Goal: Transaction & Acquisition: Book appointment/travel/reservation

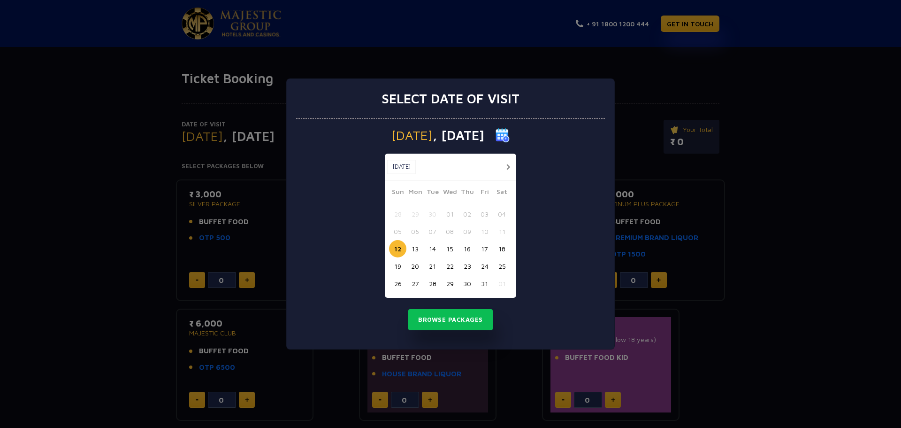
click at [397, 269] on button "19" at bounding box center [397, 265] width 17 height 17
click at [449, 316] on button "Browse Packages" at bounding box center [450, 320] width 84 height 22
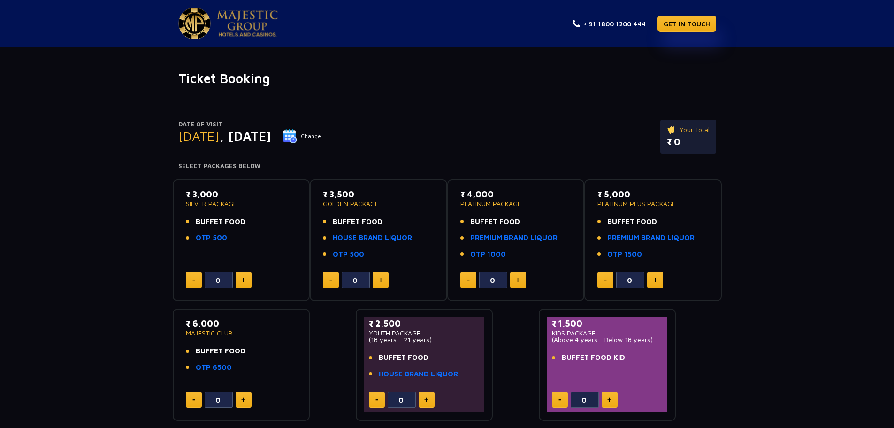
click at [219, 229] on ul "BUFFET FOOD OTP 500" at bounding box center [241, 229] width 111 height 27
click at [209, 237] on link "OTP 500" at bounding box center [211, 237] width 31 height 11
click at [812, 202] on div "Date of Visit Sunday , 19 Oct 2025 Change Your Total ₹ 0 Select Packages Below …" at bounding box center [447, 253] width 894 height 335
click at [242, 281] on img at bounding box center [243, 279] width 4 height 5
click at [245, 276] on button at bounding box center [244, 280] width 16 height 16
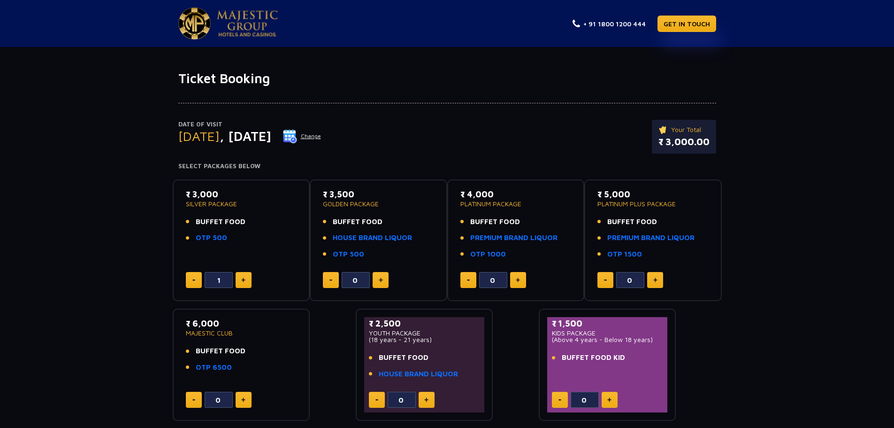
type input "2"
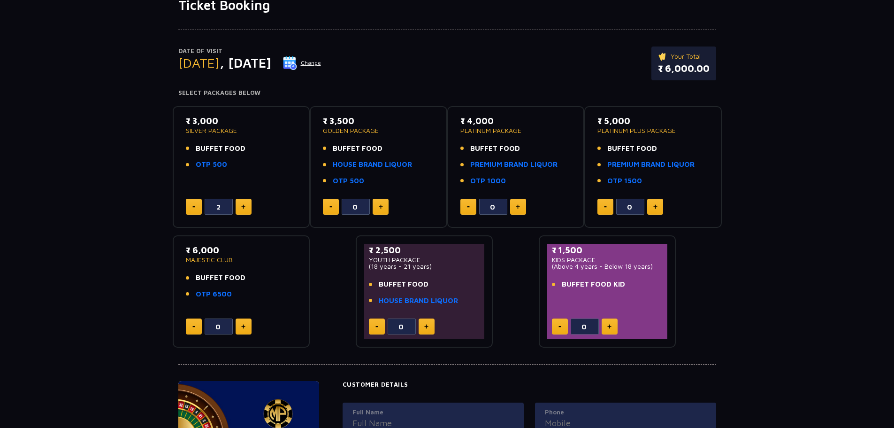
scroll to position [94, 0]
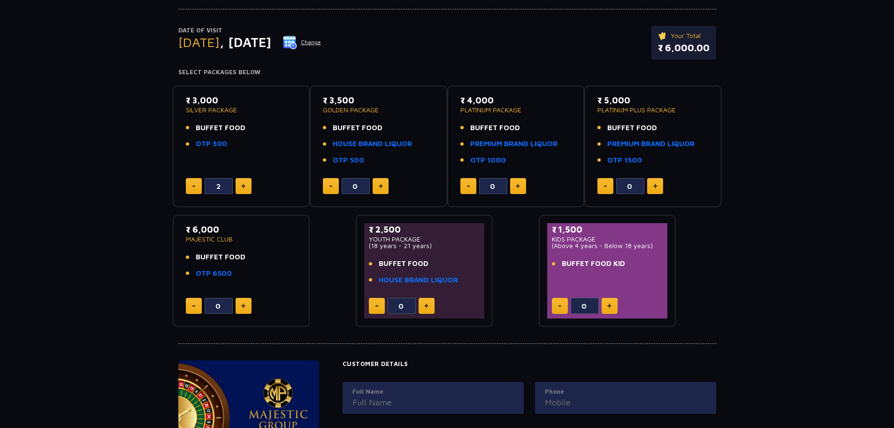
click at [608, 306] on img at bounding box center [609, 305] width 4 height 5
type input "1"
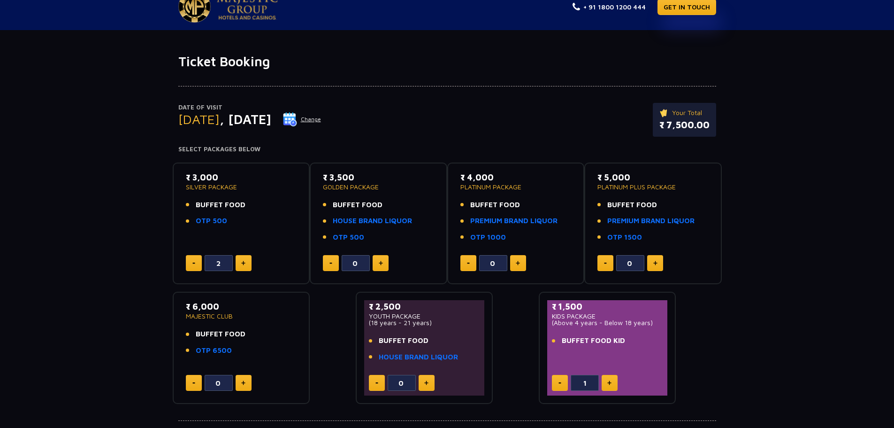
scroll to position [0, 0]
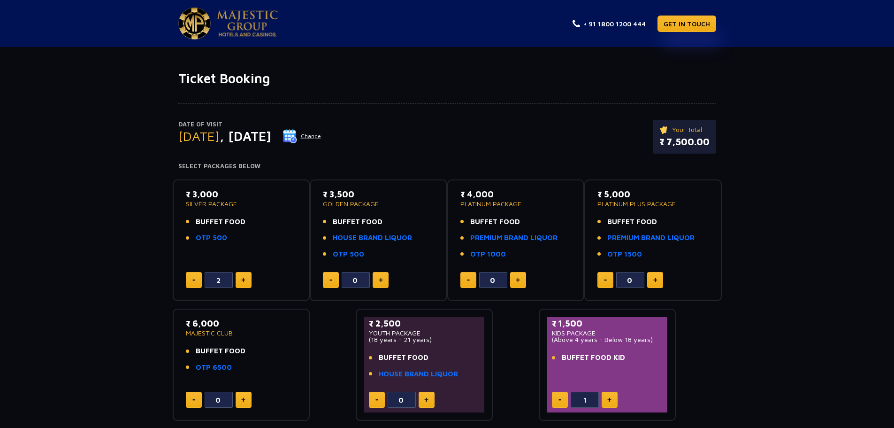
click at [238, 24] on img at bounding box center [247, 23] width 61 height 26
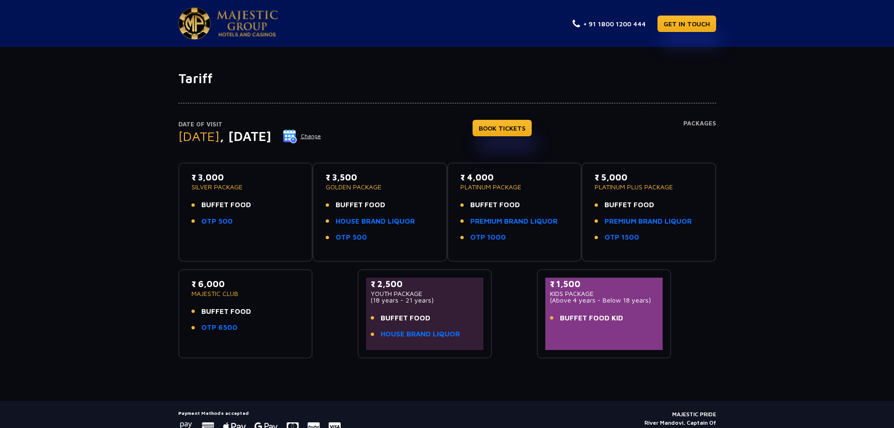
click at [322, 136] on button "Change" at bounding box center [302, 136] width 39 height 15
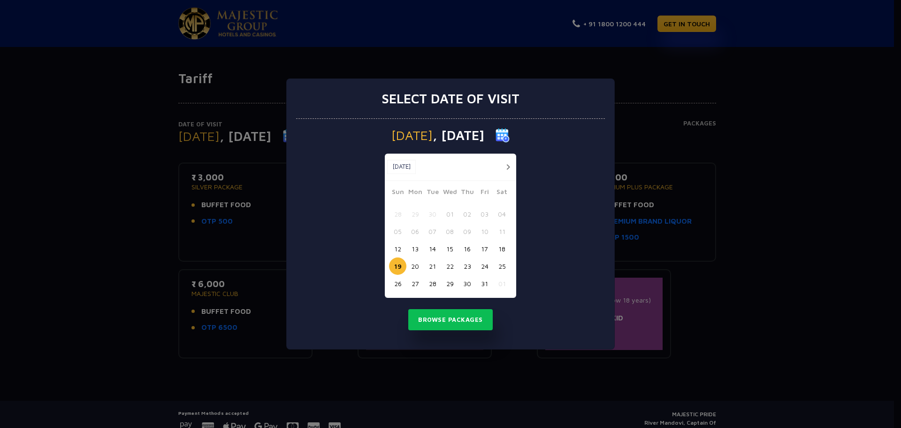
click at [483, 249] on button "17" at bounding box center [484, 248] width 17 height 17
click at [459, 322] on button "Browse Packages" at bounding box center [450, 320] width 84 height 22
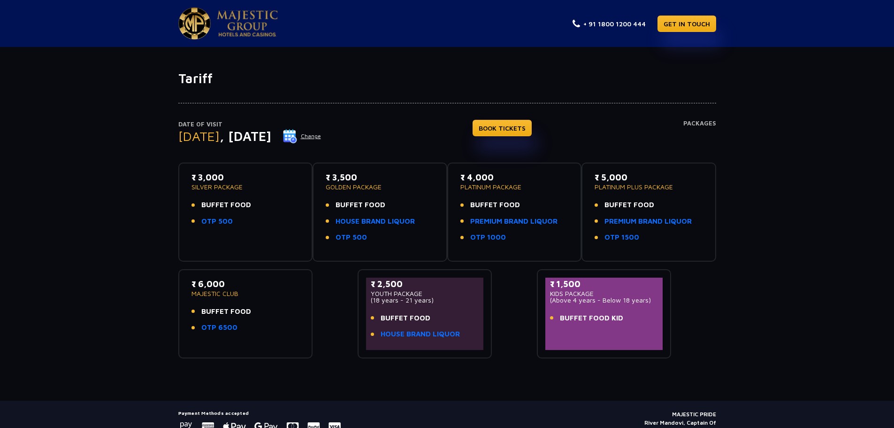
click at [245, 230] on div "₹ 3,000 SILVER PACKAGE BUFFET FOOD OTP 500" at bounding box center [246, 201] width 108 height 61
click at [525, 131] on link "BOOK TICKETS" at bounding box center [502, 128] width 59 height 16
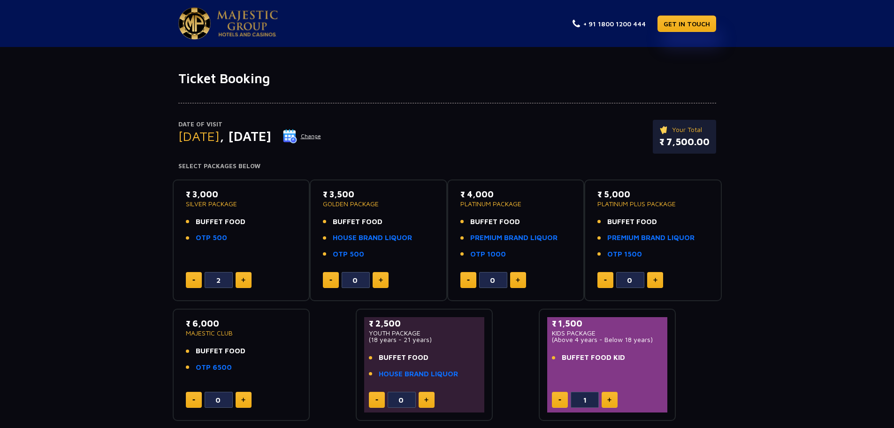
click at [484, 126] on div "Date of Visit [DATE] Change Your Total ₹ 7,500.00" at bounding box center [447, 141] width 538 height 43
click at [75, 313] on div "Date of Visit [DATE] Change Your Total ₹ 7,500.00 Select Packages Below ₹ 3,000…" at bounding box center [447, 253] width 894 height 335
click at [678, 21] on link "GET IN TOUCH" at bounding box center [687, 23] width 59 height 16
click at [83, 239] on div "Date of Visit [DATE] Change Your Total ₹ 7,500.00 Select Packages Below ₹ 3,000…" at bounding box center [447, 253] width 894 height 335
drag, startPoint x: 203, startPoint y: 234, endPoint x: 232, endPoint y: 238, distance: 28.9
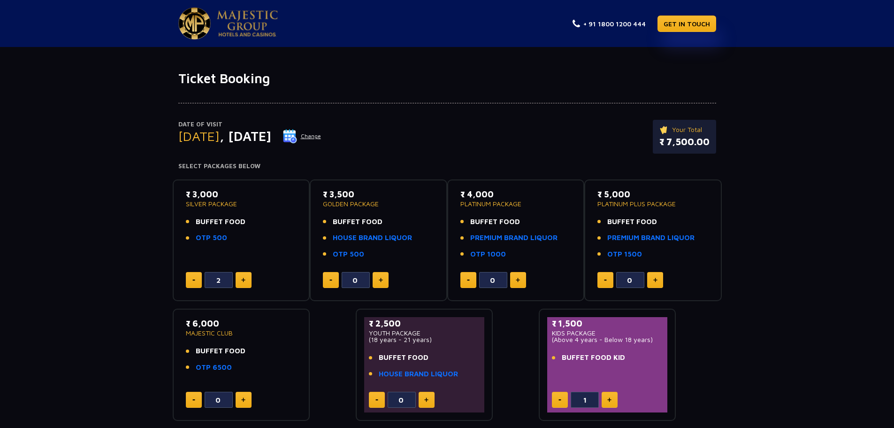
click at [232, 238] on li "OTP 500" at bounding box center [241, 237] width 111 height 11
click at [232, 243] on div "₹ 3,000 SILVER PACKAGE BUFFET FOOD OTP 500" at bounding box center [241, 218] width 111 height 61
click at [284, 247] on div "₹ 3,000 SILVER PACKAGE BUFFET FOOD OTP 500" at bounding box center [241, 218] width 111 height 61
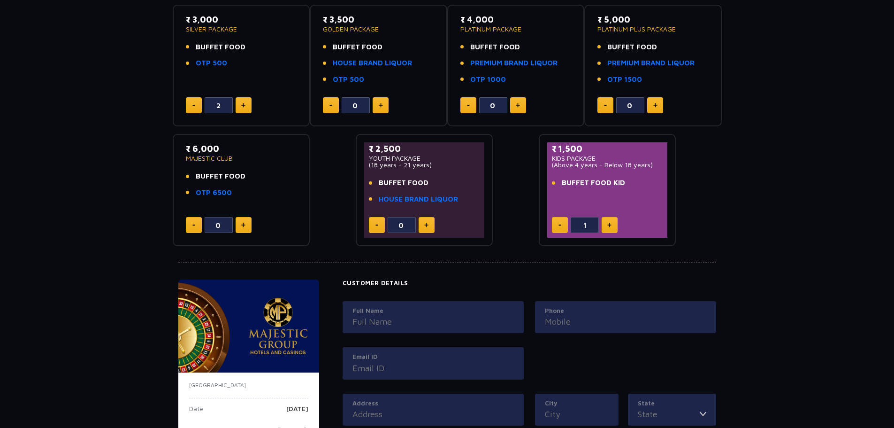
scroll to position [85, 0]
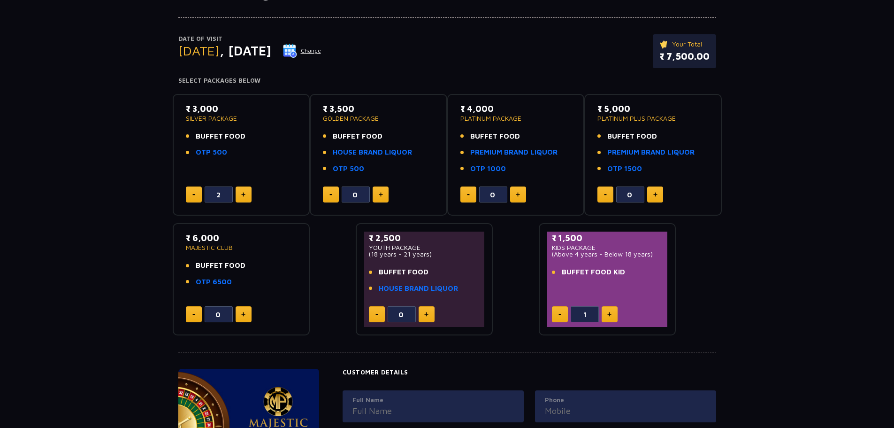
click at [743, 316] on div "Date of Visit Friday , 17 Oct 2025 Change Your Total ₹ 7,500.00 Select Packages…" at bounding box center [447, 168] width 894 height 335
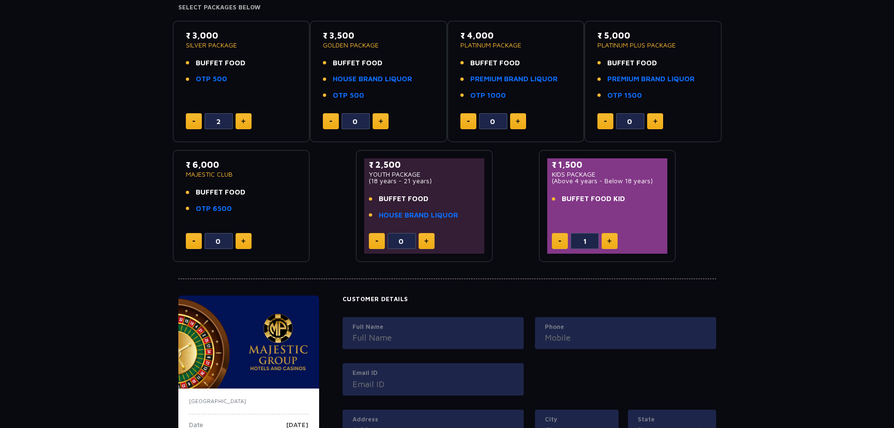
scroll to position [235, 0]
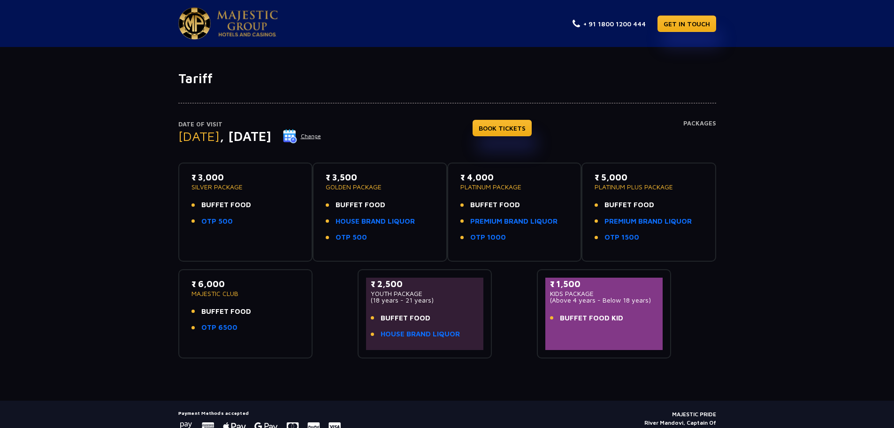
click at [713, 123] on h4 "Packages" at bounding box center [699, 137] width 33 height 34
drag, startPoint x: 678, startPoint y: 123, endPoint x: 545, endPoint y: 123, distance: 133.8
click at [676, 123] on div "Date of Visit [DATE] Change BOOK TICKETS Packages" at bounding box center [447, 141] width 538 height 43
click at [532, 124] on link "BOOK TICKETS" at bounding box center [502, 128] width 59 height 16
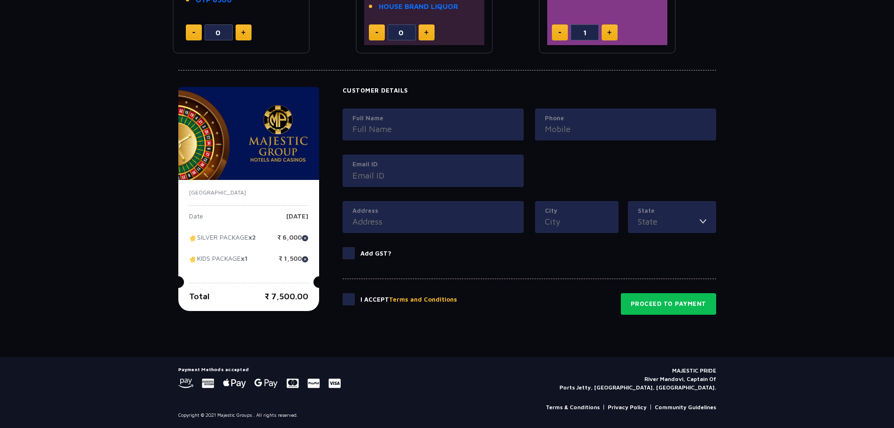
scroll to position [132, 0]
